Goal: Task Accomplishment & Management: Use online tool/utility

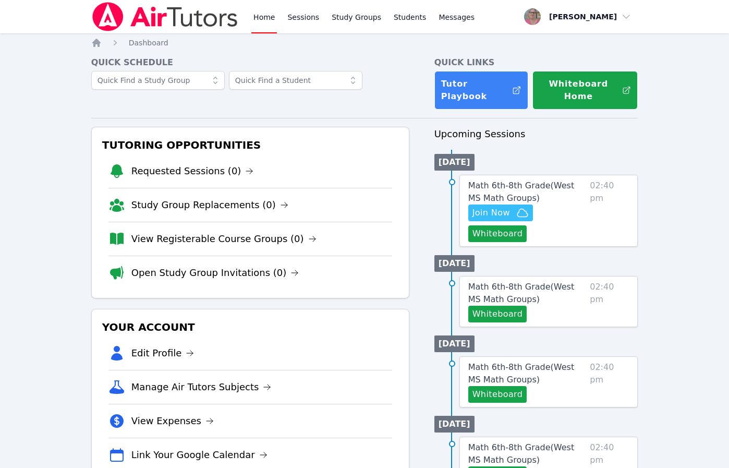
click at [520, 233] on button "Whiteboard" at bounding box center [497, 233] width 59 height 17
click at [466, 466] on div "Math 6th-8th Grade ( West MS Math Groups ) Whiteboard 02:40 pm" at bounding box center [548, 461] width 179 height 51
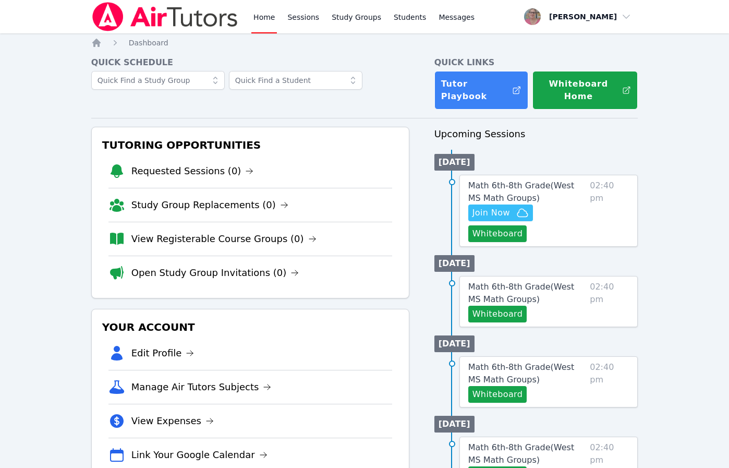
click at [466, 466] on div "Math 6th-8th Grade ( West MS Math Groups ) Whiteboard 02:40 pm" at bounding box center [548, 461] width 179 height 51
click at [517, 214] on icon "button" at bounding box center [522, 213] width 10 height 8
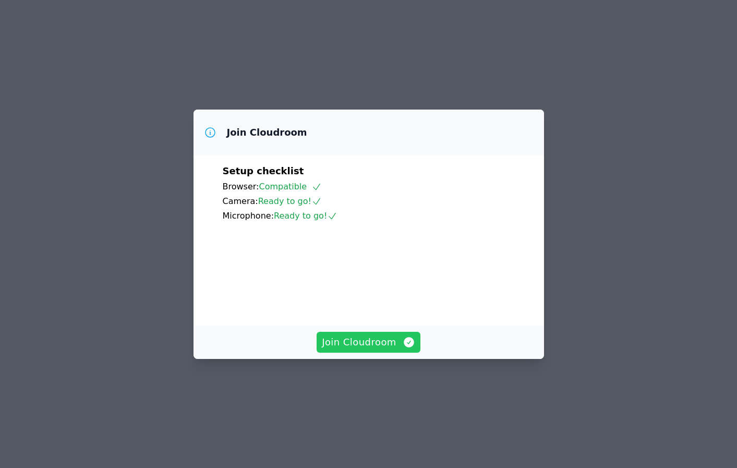
click at [403, 349] on span "Join Cloudroom" at bounding box center [368, 342] width 93 height 15
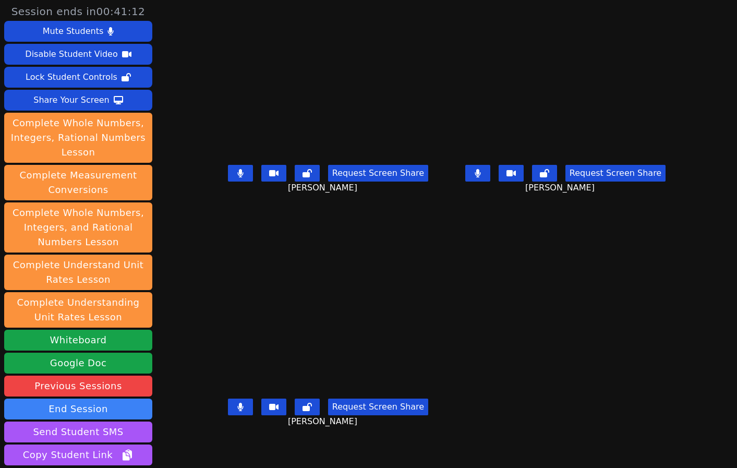
drag, startPoint x: 320, startPoint y: 458, endPoint x: 329, endPoint y: 453, distance: 10.5
click at [320, 458] on div "Tyler Thompson Request Screen Share Tyler Thompson" at bounding box center [327, 351] width 229 height 234
click at [337, 447] on div "Tyler Thompson Request Screen Share Tyler Thompson" at bounding box center [327, 351] width 229 height 234
click at [229, 447] on div "Tyler Thompson Request Screen Share Tyler Thompson" at bounding box center [327, 351] width 229 height 234
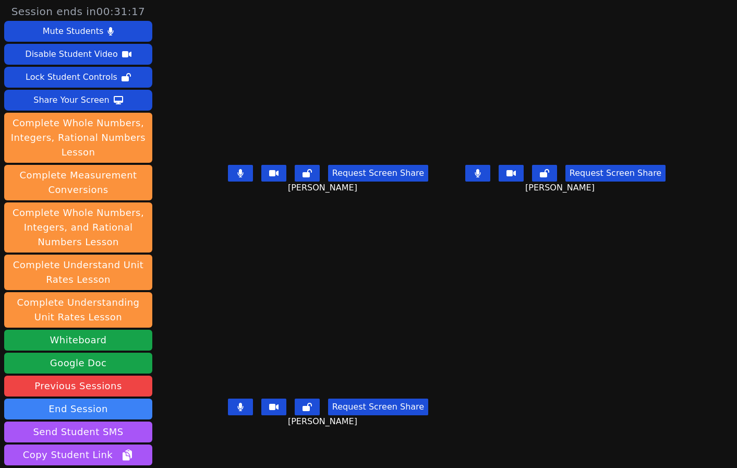
click at [351, 436] on div "Request Screen Share Tyler Thompson" at bounding box center [327, 415] width 229 height 42
click at [368, 436] on div "Request Screen Share Tyler Thompson" at bounding box center [327, 415] width 229 height 42
click at [356, 451] on div "Tyler Thompson Request Screen Share Tyler Thompson" at bounding box center [327, 351] width 229 height 234
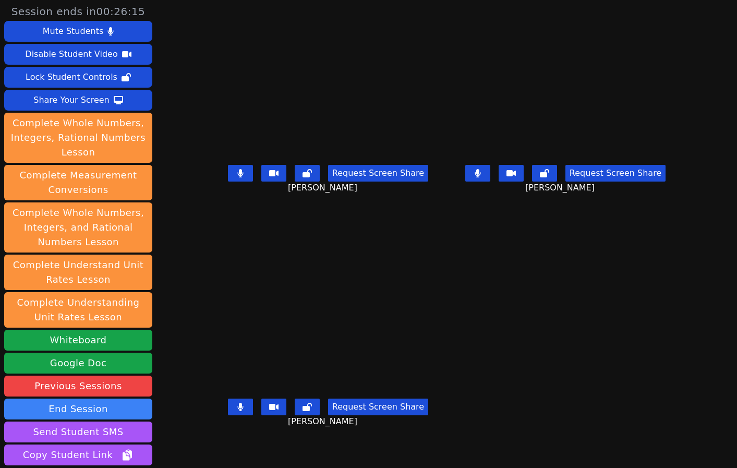
click at [356, 451] on div "Tyler Thompson Request Screen Share Tyler Thompson" at bounding box center [327, 351] width 229 height 234
click at [354, 451] on div "Tyler Thompson Request Screen Share Tyler Thompson" at bounding box center [327, 351] width 229 height 234
drag, startPoint x: 300, startPoint y: 445, endPoint x: 299, endPoint y: 455, distance: 10.5
drag, startPoint x: 299, startPoint y: 455, endPoint x: 574, endPoint y: 357, distance: 292.8
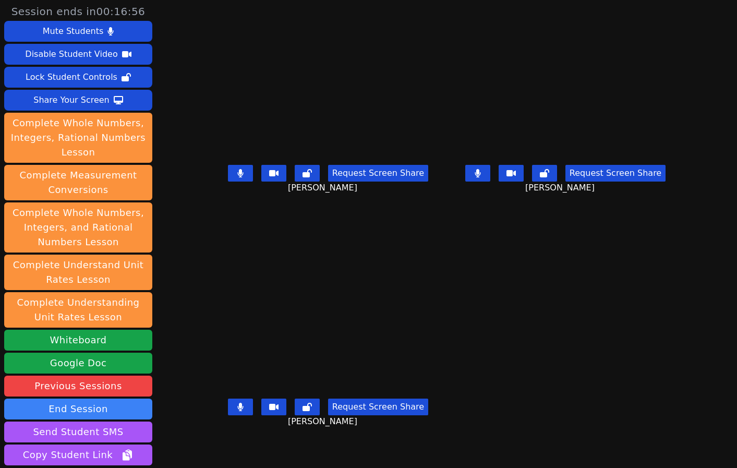
click at [574, 357] on main "Roland Compo Request Screen Share Roland Compo Kyce Cochran Request Screen Shar…" at bounding box center [446, 234] width 466 height 468
click at [223, 406] on div "Request Screen Share Tyler Thompson" at bounding box center [327, 415] width 229 height 42
click at [228, 415] on button at bounding box center [240, 406] width 25 height 17
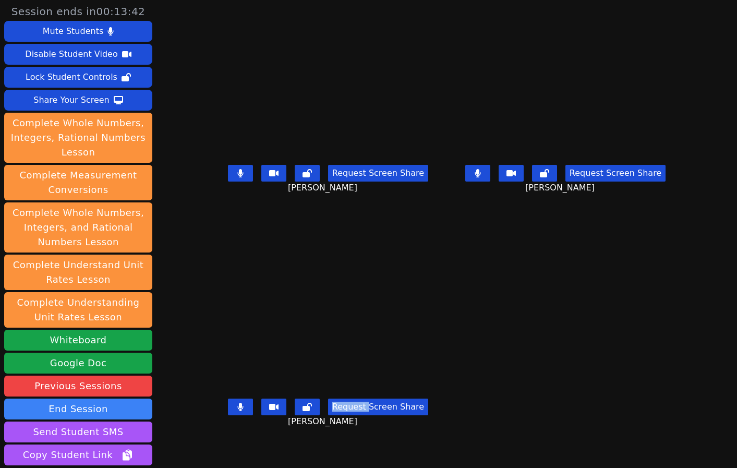
click at [228, 413] on button at bounding box center [240, 406] width 25 height 17
click at [302, 411] on icon at bounding box center [306, 406] width 9 height 8
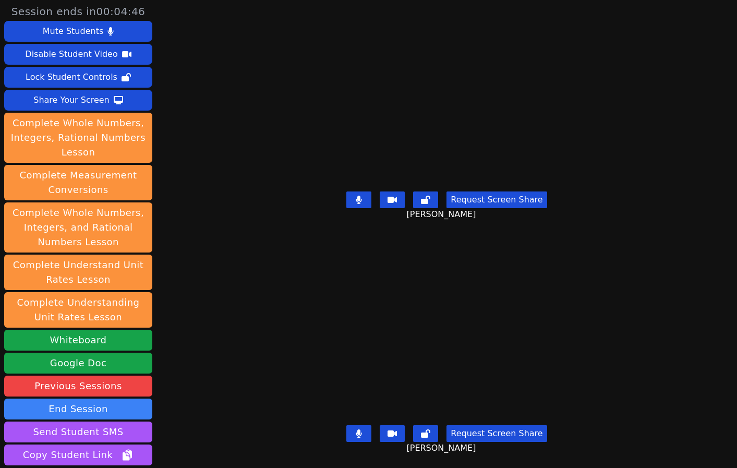
click at [205, 372] on div "Session ends in 00:04:46 Mute Students Disable Student Video Lock Student Contr…" at bounding box center [368, 234] width 737 height 468
drag, startPoint x: 204, startPoint y: 336, endPoint x: 215, endPoint y: 334, distance: 11.7
click at [204, 336] on div "Session ends in 00:02:18 Mute Students Disable Student Video Lock Student Contr…" at bounding box center [368, 234] width 737 height 468
click at [228, 289] on div "Session ends in 00:00:03 Mute Students Disable Student Video Lock Student Contr…" at bounding box center [368, 234] width 737 height 468
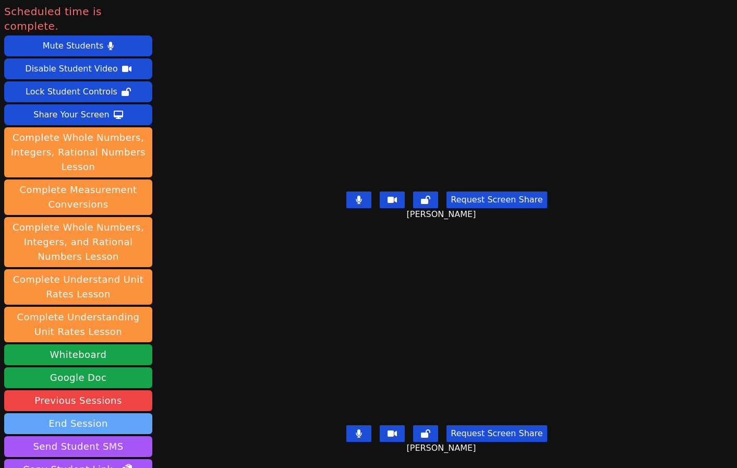
click at [136, 413] on button "End Session" at bounding box center [78, 423] width 148 height 21
